Goal: Task Accomplishment & Management: Manage account settings

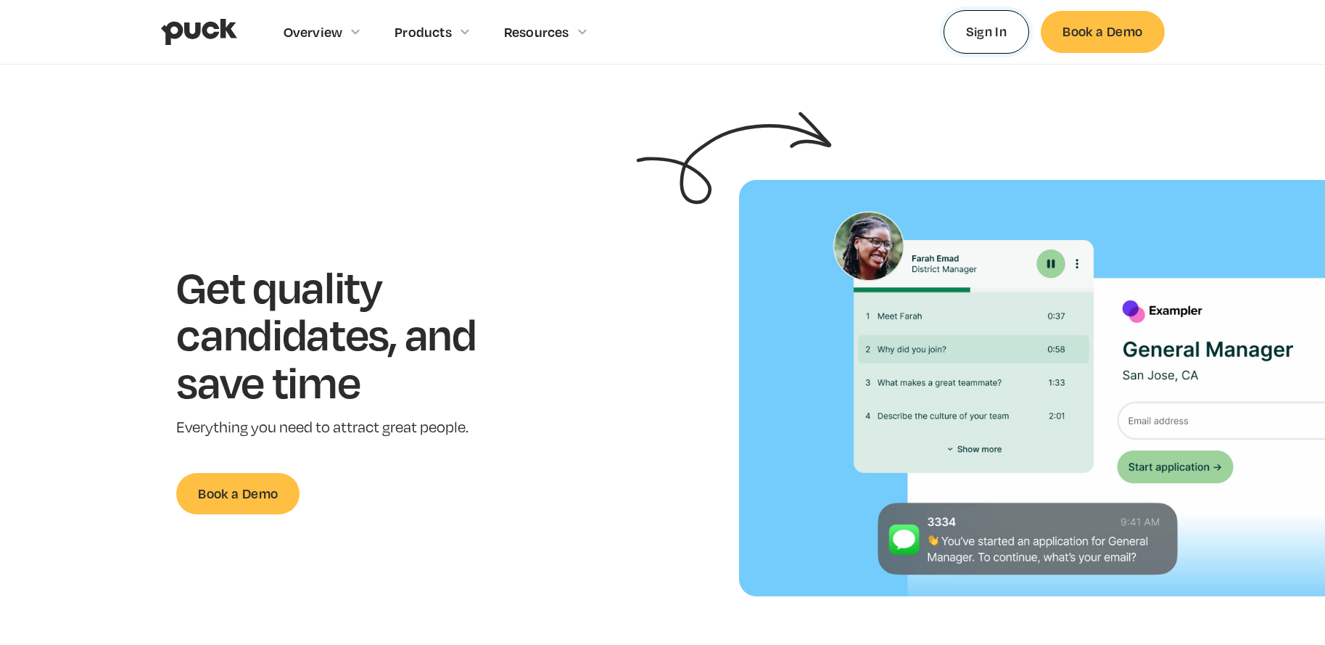
click at [994, 13] on link "Sign In" at bounding box center [986, 31] width 86 height 43
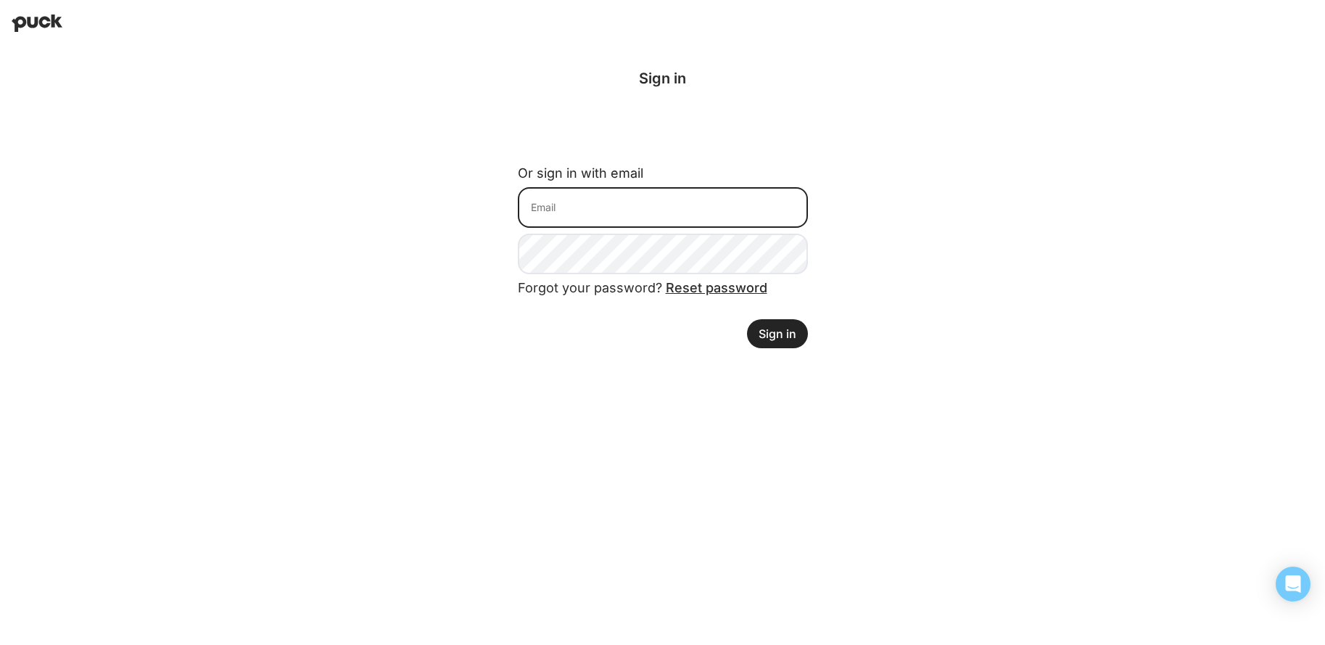
click at [724, 198] on input at bounding box center [663, 207] width 290 height 41
type input "[EMAIL_ADDRESS][DOMAIN_NAME]"
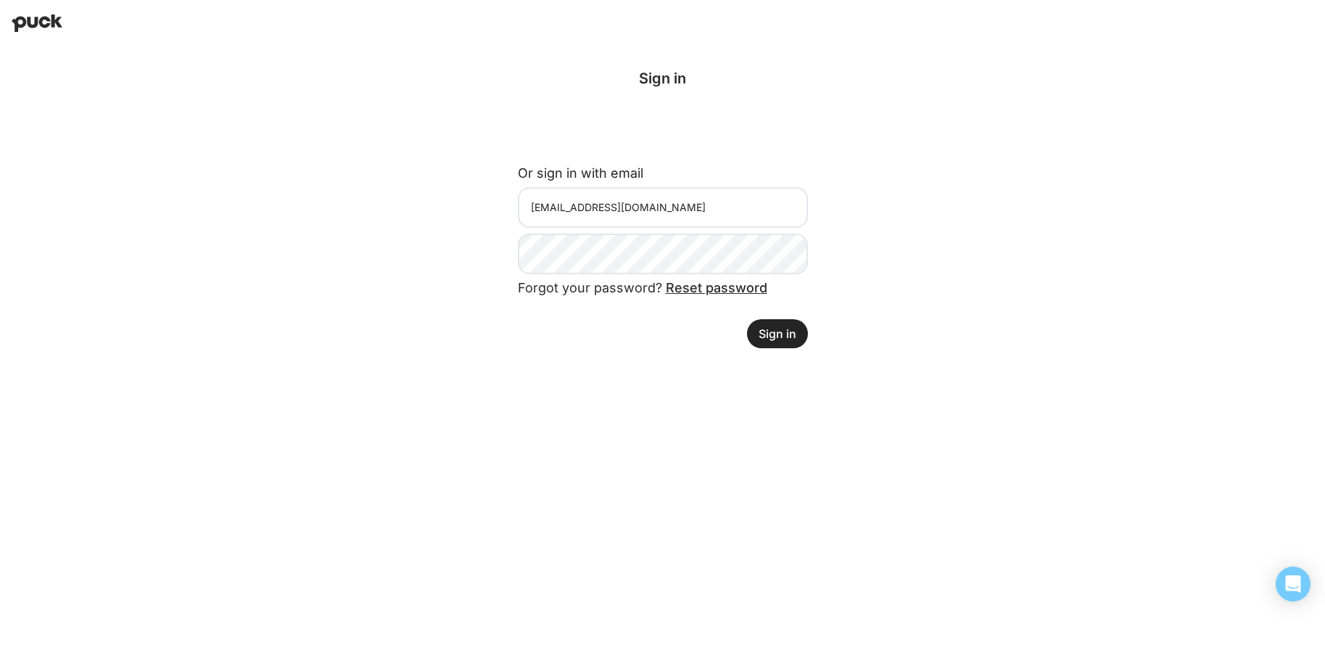
click at [774, 332] on button "Sign in" at bounding box center [777, 333] width 61 height 29
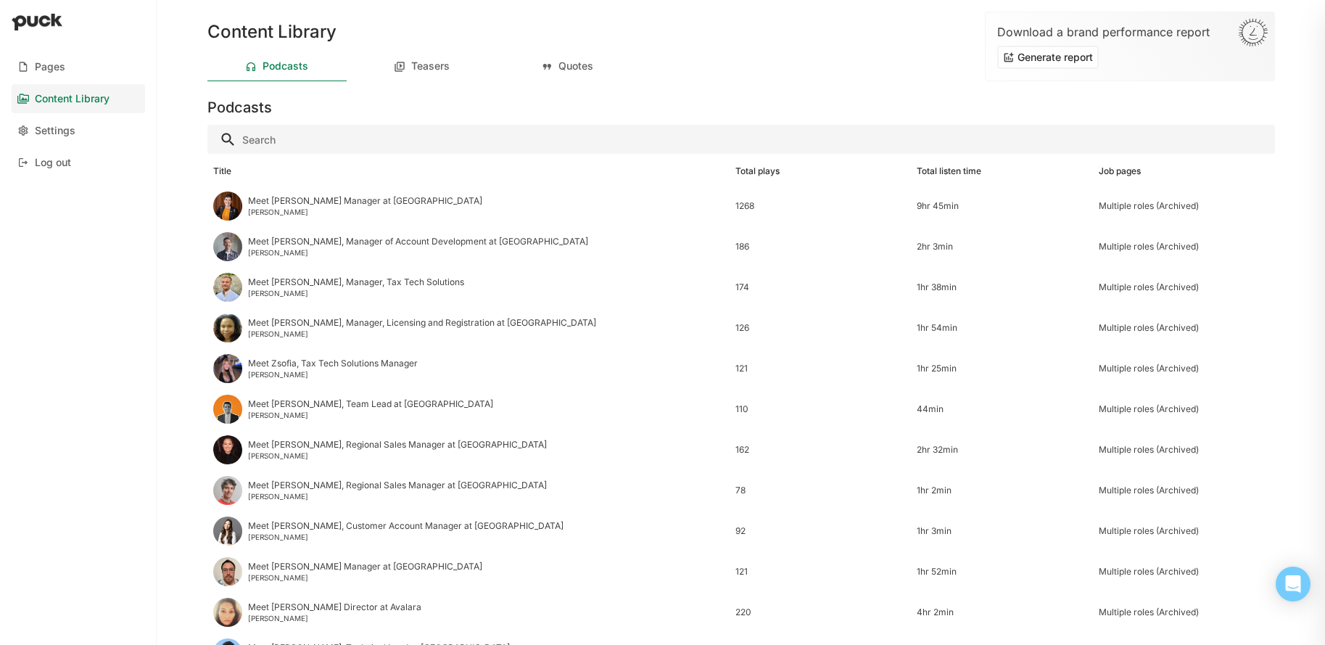
click at [391, 133] on input "Search" at bounding box center [740, 139] width 1067 height 29
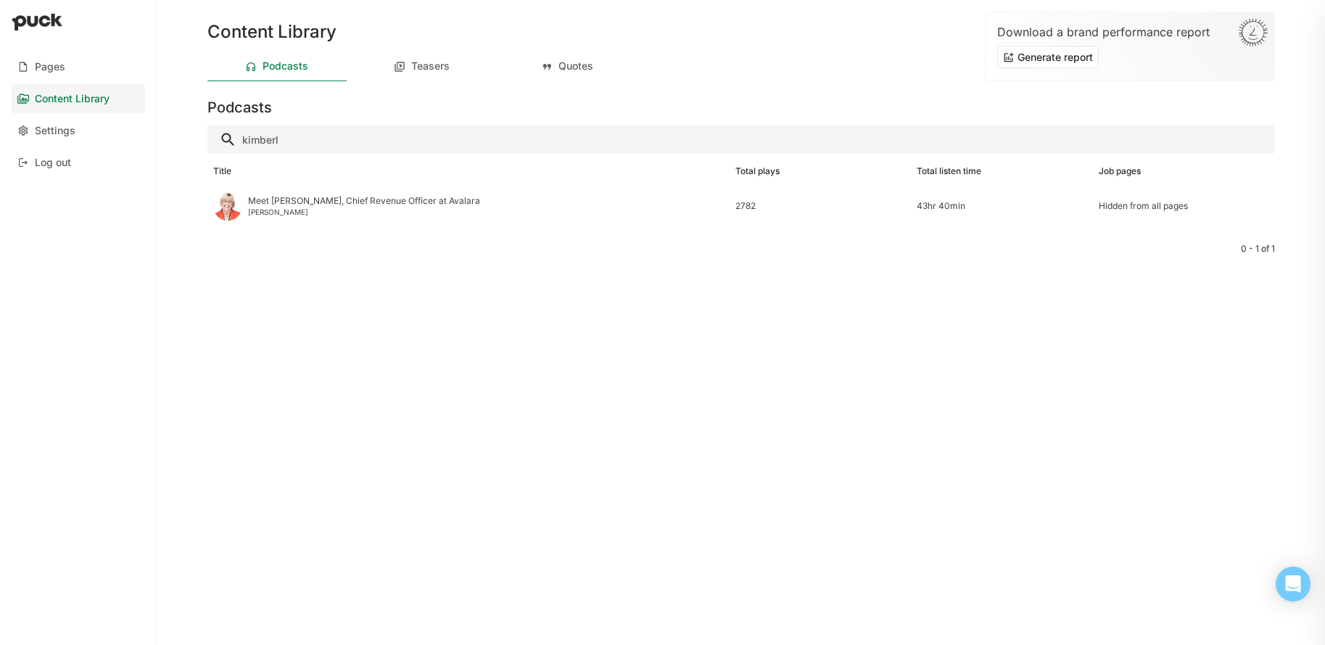
type input "kimberl"
click at [350, 202] on div "Meet Kimberly, Chief Revenue Officer at Avalara" at bounding box center [364, 201] width 232 height 10
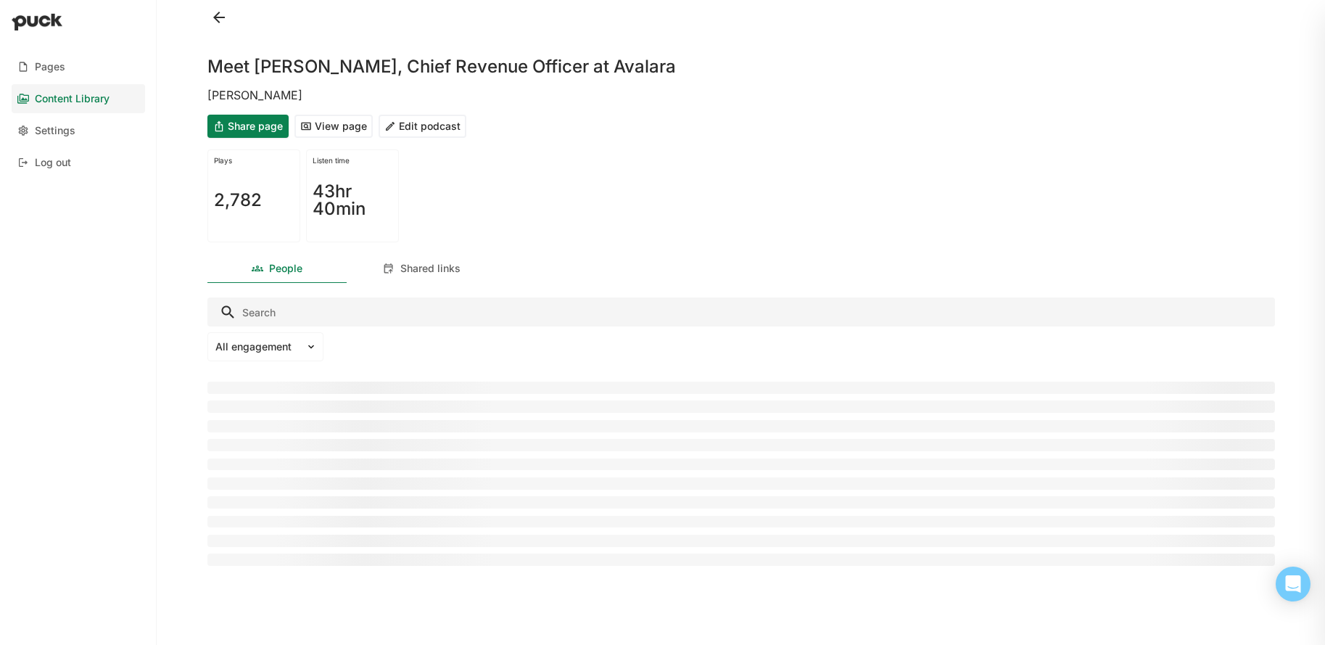
click at [425, 128] on button "Edit podcast" at bounding box center [422, 126] width 88 height 23
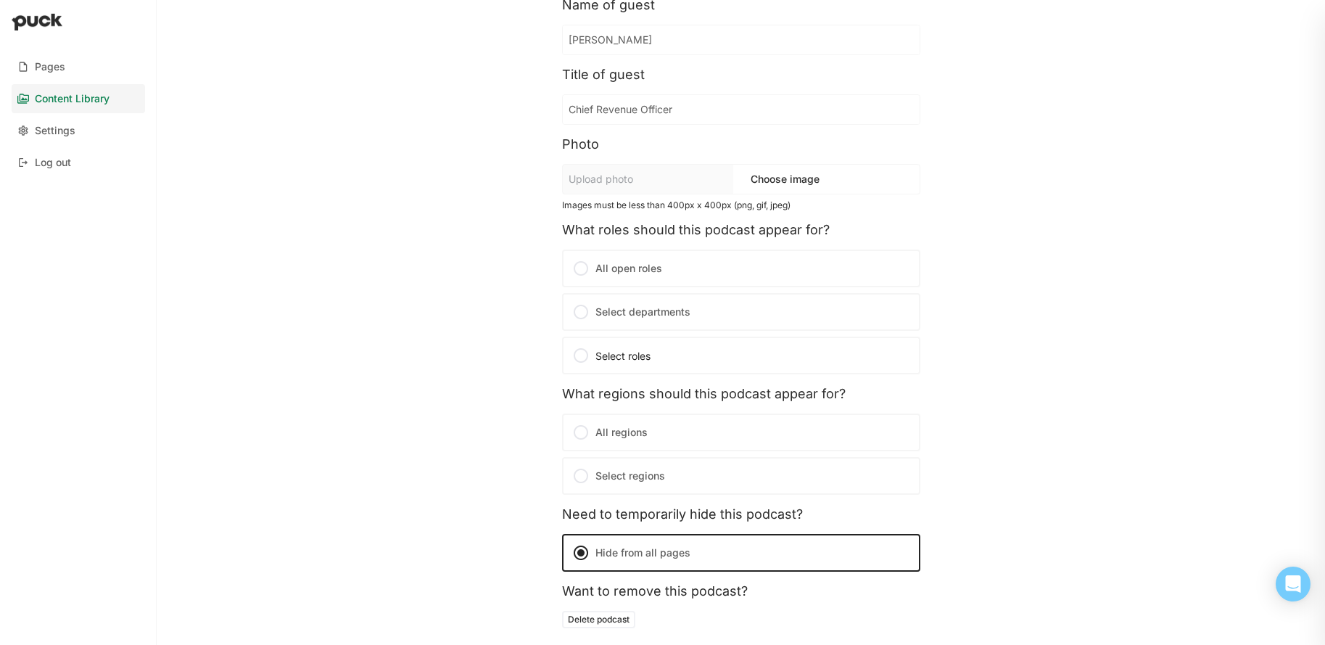
scroll to position [170, 0]
